Goal: Task Accomplishment & Management: Use online tool/utility

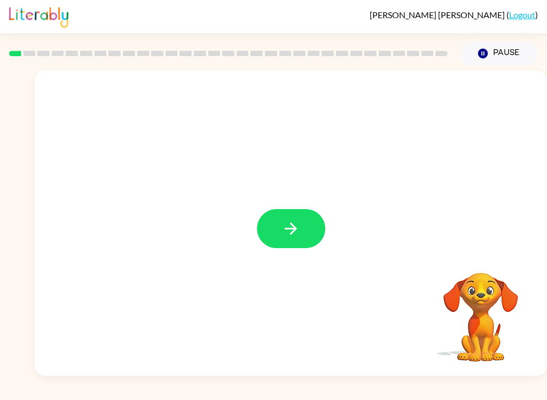
click at [289, 230] on icon "button" at bounding box center [291, 228] width 19 height 19
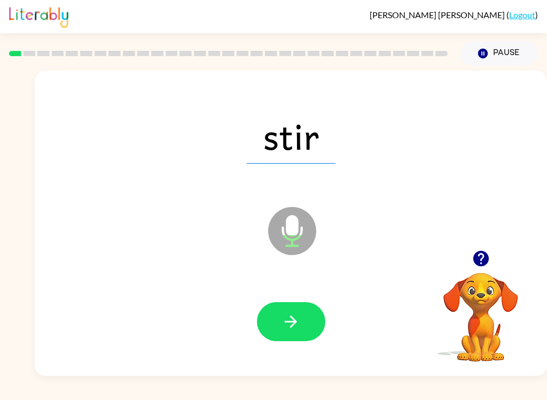
click at [295, 347] on div at bounding box center [290, 322] width 491 height 88
click at [301, 325] on button "button" at bounding box center [291, 321] width 68 height 39
click at [302, 339] on button "button" at bounding box center [291, 321] width 68 height 39
click at [295, 329] on icon "button" at bounding box center [291, 321] width 19 height 19
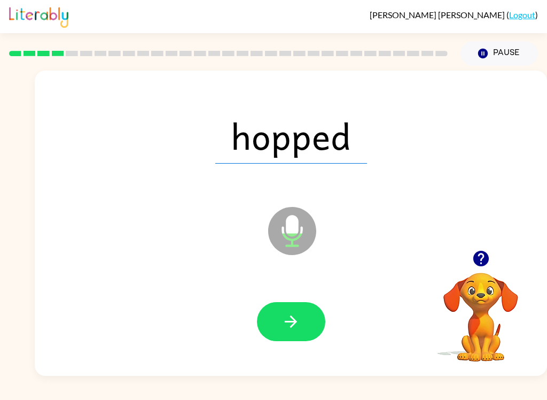
click at [293, 319] on icon "button" at bounding box center [291, 321] width 12 height 12
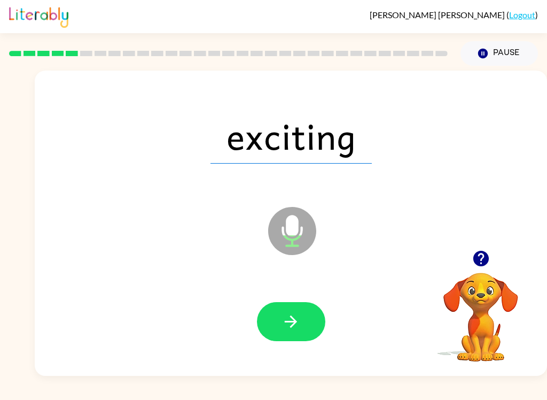
click at [289, 327] on icon "button" at bounding box center [291, 321] width 19 height 19
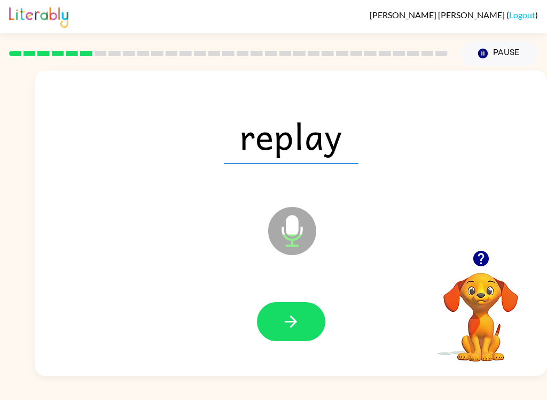
click at [297, 328] on icon "button" at bounding box center [291, 321] width 19 height 19
click at [295, 326] on icon "button" at bounding box center [291, 321] width 19 height 19
click at [289, 315] on icon "button" at bounding box center [291, 321] width 19 height 19
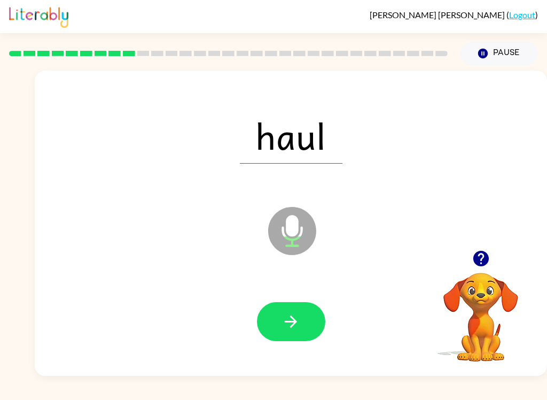
click at [291, 337] on button "button" at bounding box center [291, 321] width 68 height 39
click at [291, 323] on icon "button" at bounding box center [291, 321] width 19 height 19
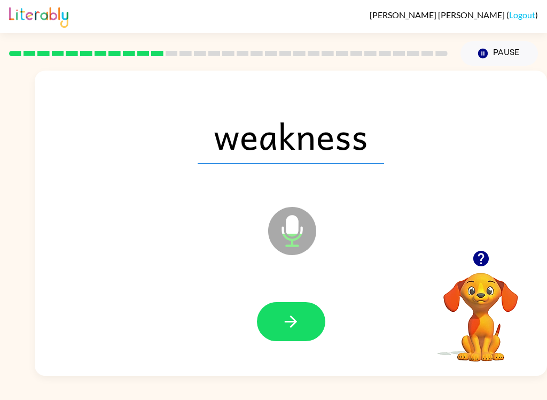
click at [303, 333] on button "button" at bounding box center [291, 321] width 68 height 39
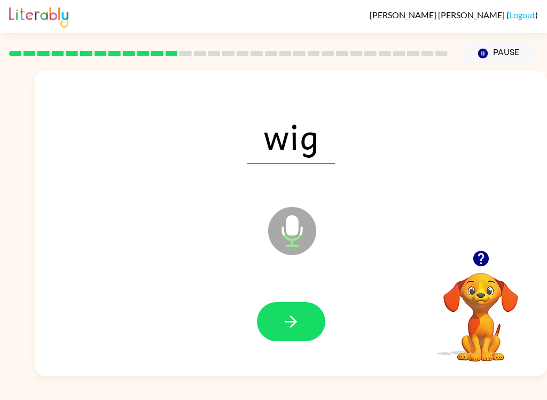
click at [293, 323] on icon "button" at bounding box center [291, 321] width 19 height 19
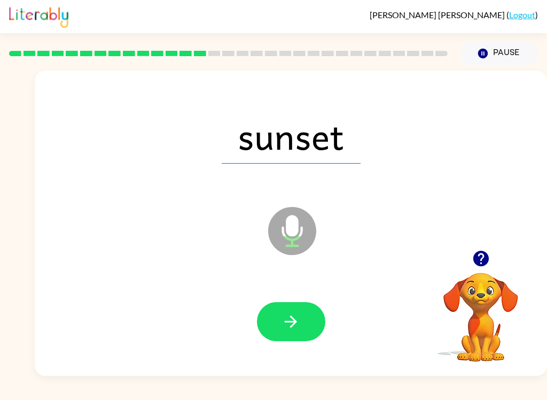
click at [300, 335] on button "button" at bounding box center [291, 321] width 68 height 39
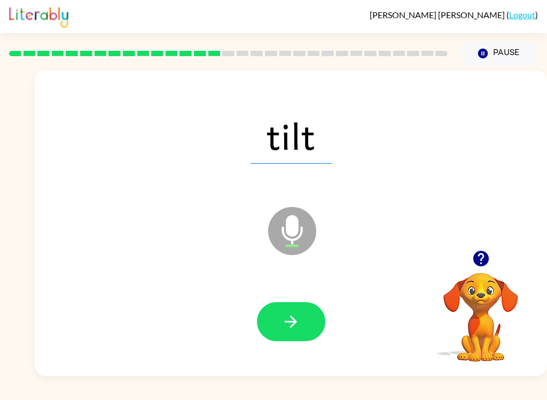
click at [299, 328] on icon "button" at bounding box center [291, 321] width 19 height 19
click at [296, 323] on icon "button" at bounding box center [291, 321] width 12 height 12
click at [315, 331] on button "button" at bounding box center [291, 321] width 68 height 39
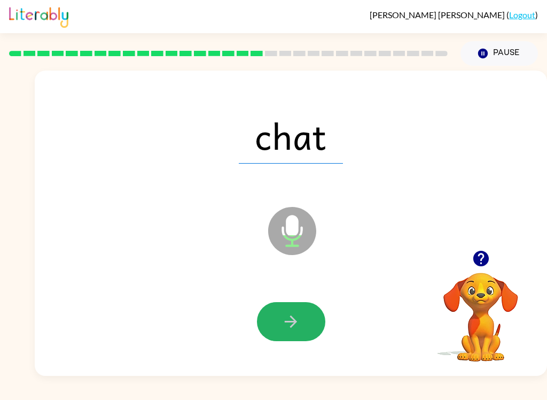
click at [283, 325] on icon "button" at bounding box center [291, 321] width 19 height 19
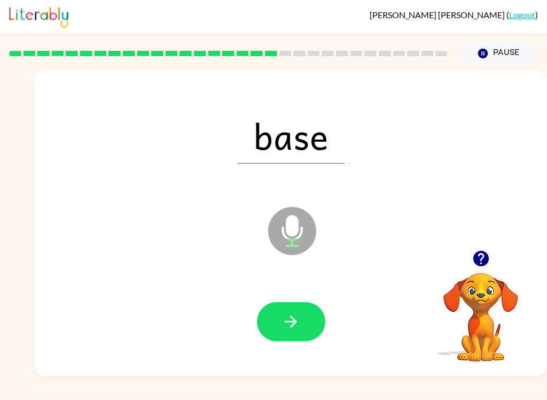
click at [316, 303] on div at bounding box center [291, 321] width 68 height 39
click at [309, 303] on button "button" at bounding box center [291, 321] width 68 height 39
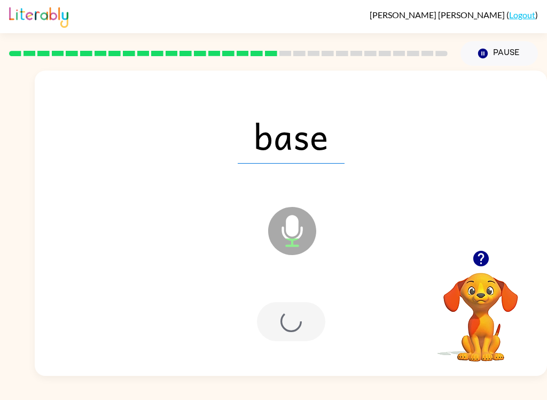
click at [298, 315] on div at bounding box center [291, 321] width 68 height 39
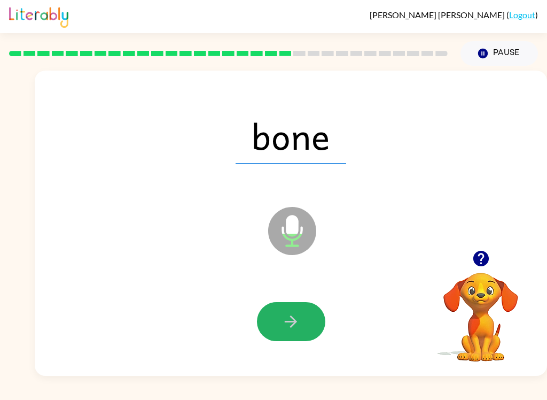
click at [293, 325] on icon "button" at bounding box center [291, 321] width 12 height 12
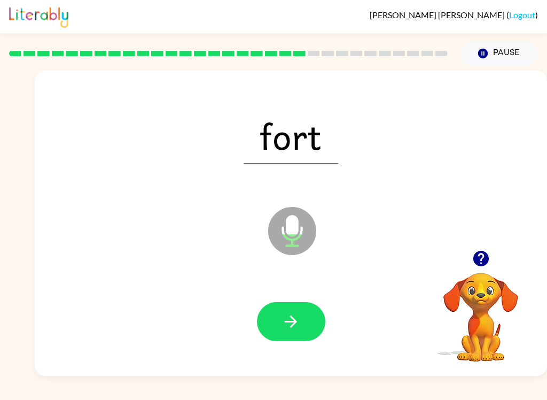
click at [298, 321] on icon "button" at bounding box center [291, 321] width 19 height 19
click at [291, 329] on icon "button" at bounding box center [291, 321] width 19 height 19
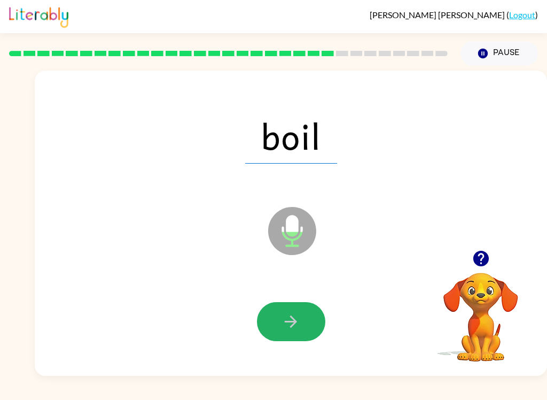
click at [294, 335] on button "button" at bounding box center [291, 321] width 68 height 39
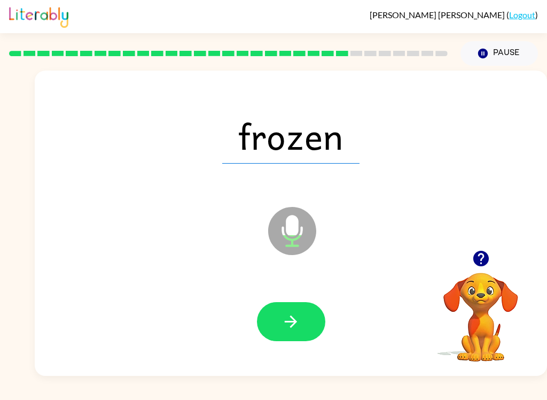
click at [304, 328] on button "button" at bounding box center [291, 321] width 68 height 39
click at [285, 328] on icon "button" at bounding box center [291, 321] width 19 height 19
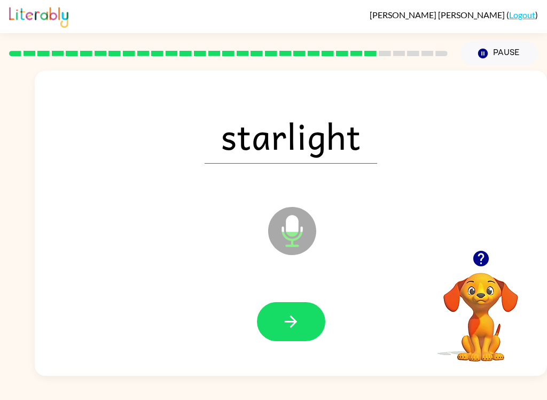
click at [303, 334] on button "button" at bounding box center [291, 321] width 68 height 39
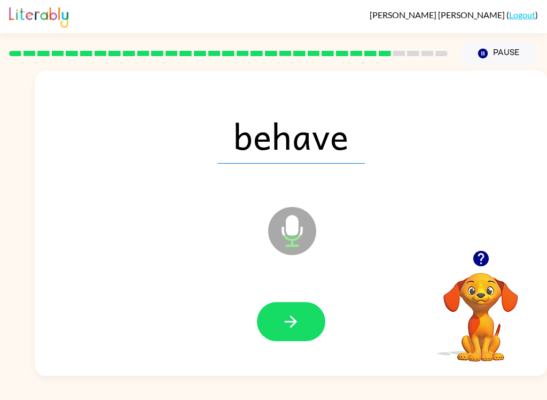
click at [282, 314] on icon "button" at bounding box center [291, 321] width 19 height 19
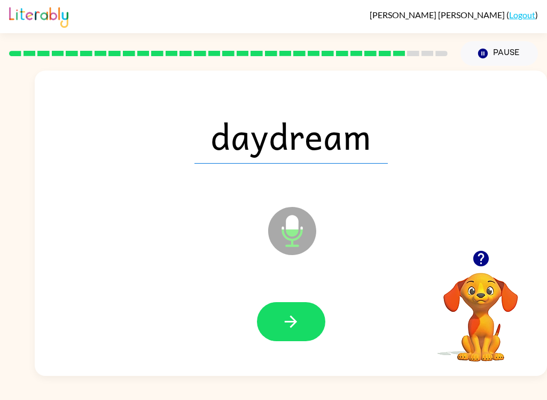
click at [281, 332] on button "button" at bounding box center [291, 321] width 68 height 39
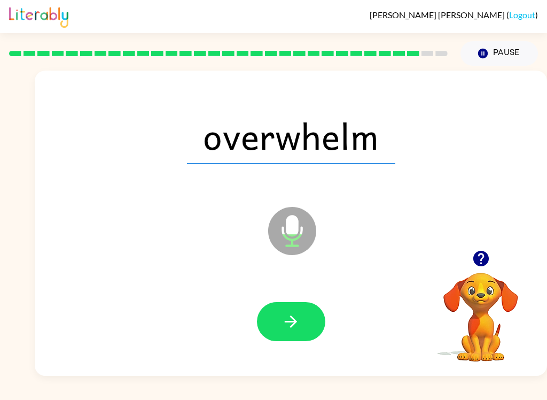
click at [285, 348] on div at bounding box center [290, 322] width 491 height 88
click at [286, 334] on button "button" at bounding box center [291, 321] width 68 height 39
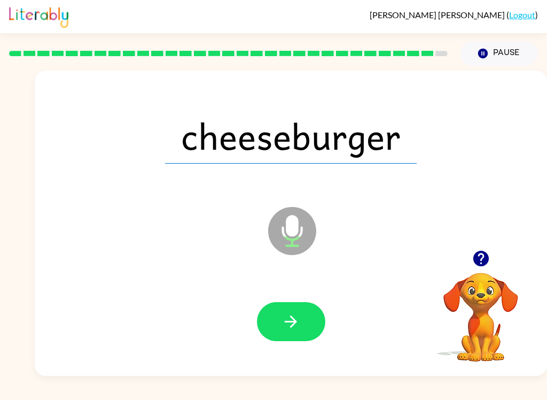
click at [286, 327] on icon "button" at bounding box center [291, 321] width 19 height 19
